Goal: Find contact information: Find contact information

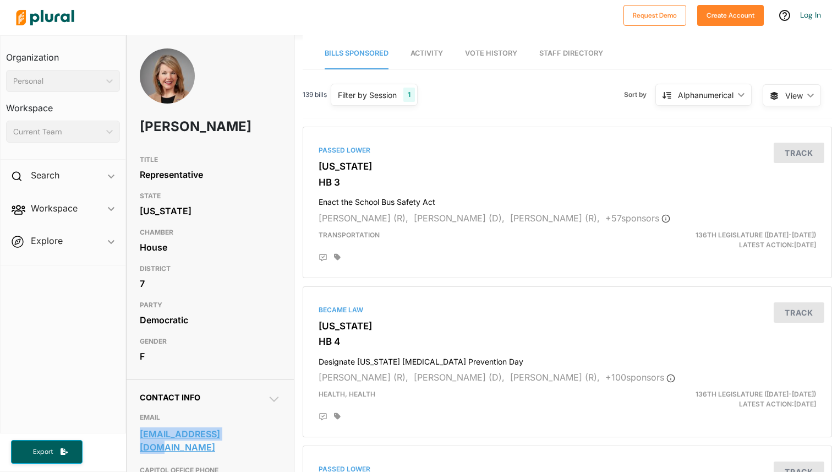
drag, startPoint x: 138, startPoint y: 451, endPoint x: 255, endPoint y: 451, distance: 117.3
click at [256, 451] on div "Contact Info EMAIL [EMAIL_ADDRESS][DOMAIN_NAME] CAPITOL OFFICE PHONE [PHONE_NUM…" at bounding box center [210, 468] width 167 height 179
click at [255, 451] on link "[EMAIL_ADDRESS][DOMAIN_NAME]" at bounding box center [210, 441] width 141 height 30
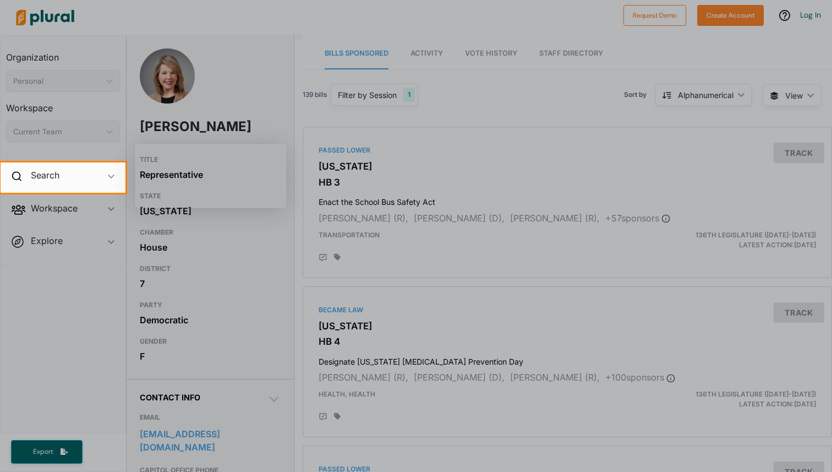
click at [275, 449] on div at bounding box center [416, 332] width 832 height 279
click at [135, 451] on div at bounding box center [416, 332] width 832 height 279
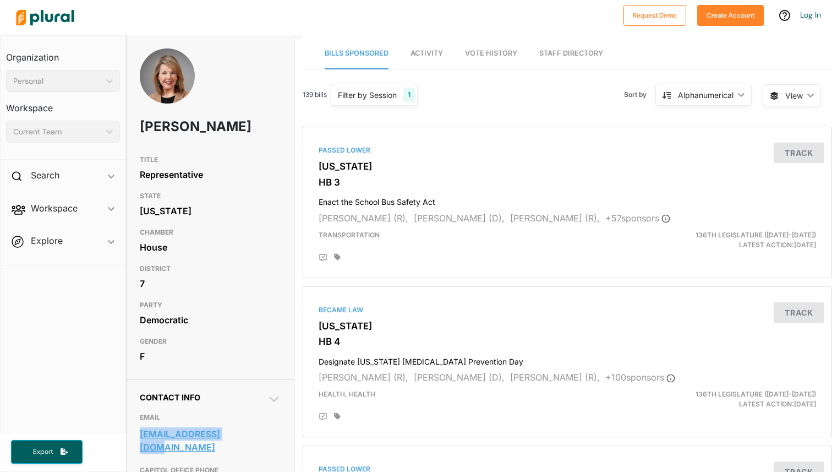
drag, startPoint x: 137, startPoint y: 453, endPoint x: 250, endPoint y: 457, distance: 113.5
click at [251, 457] on div "Contact Info EMAIL [EMAIL_ADDRESS][DOMAIN_NAME] CAPITOL OFFICE PHONE [PHONE_NUM…" at bounding box center [210, 468] width 167 height 179
copy link "[EMAIL_ADDRESS][DOMAIN_NAME]"
